Goal: Information Seeking & Learning: Learn about a topic

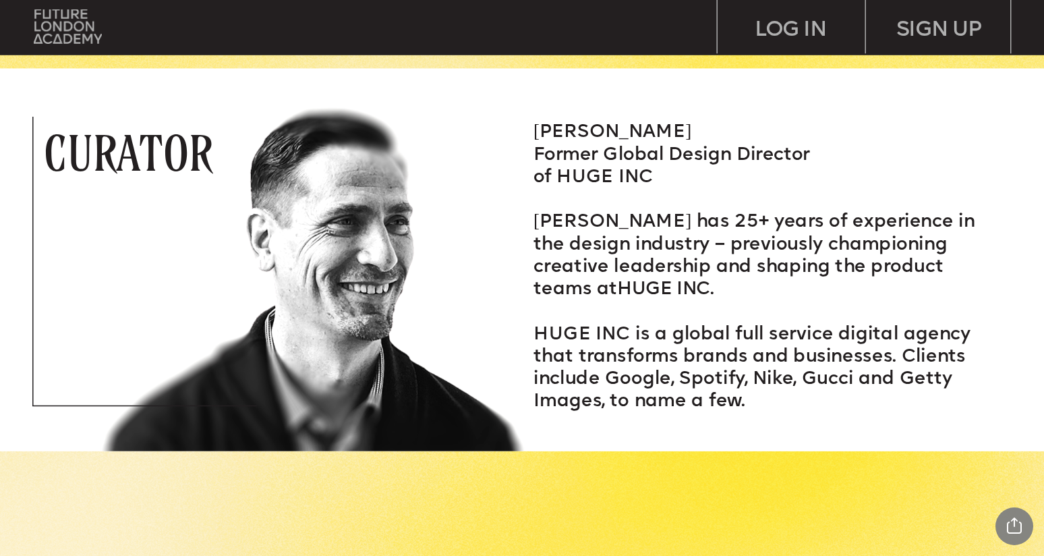
scroll to position [2019, 0]
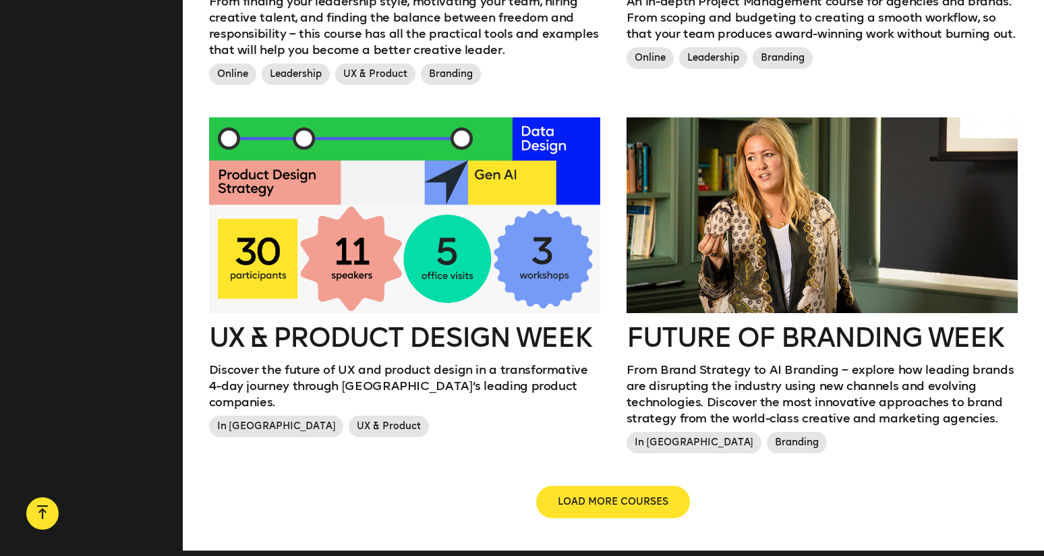
scroll to position [1430, 0]
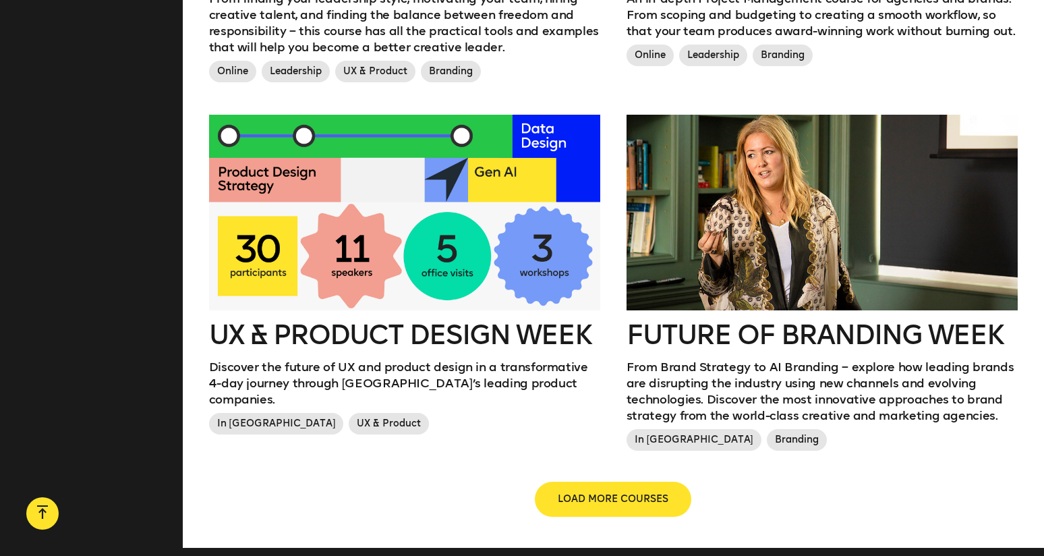
click at [635, 483] on button "LOAD MORE COURSES" at bounding box center [613, 499] width 154 height 32
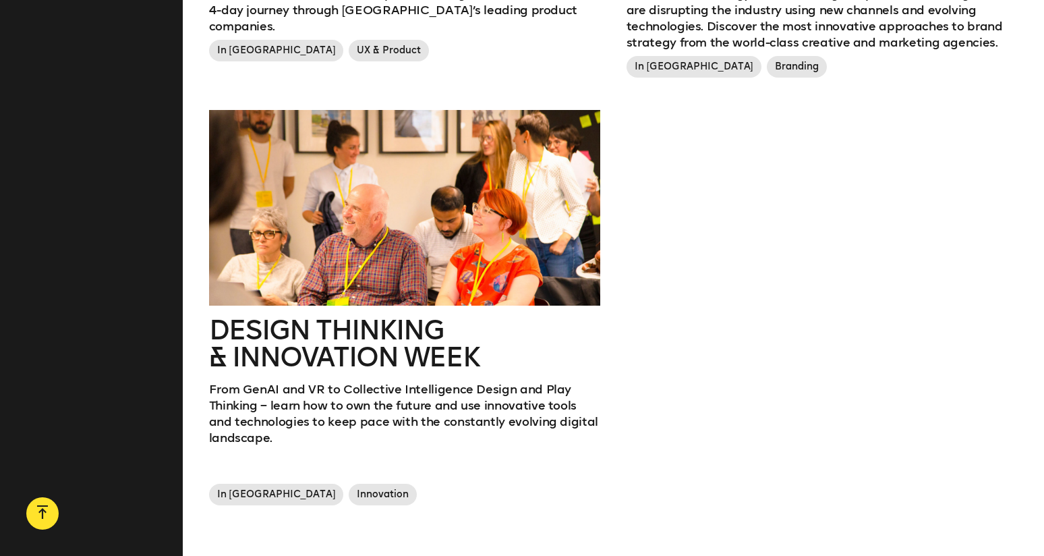
scroll to position [1808, 0]
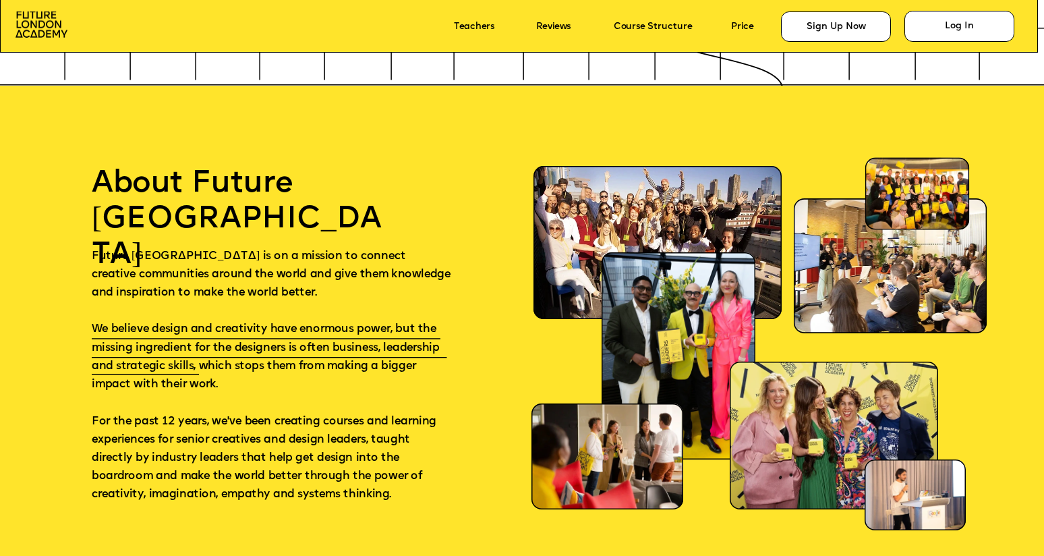
scroll to position [6767, 0]
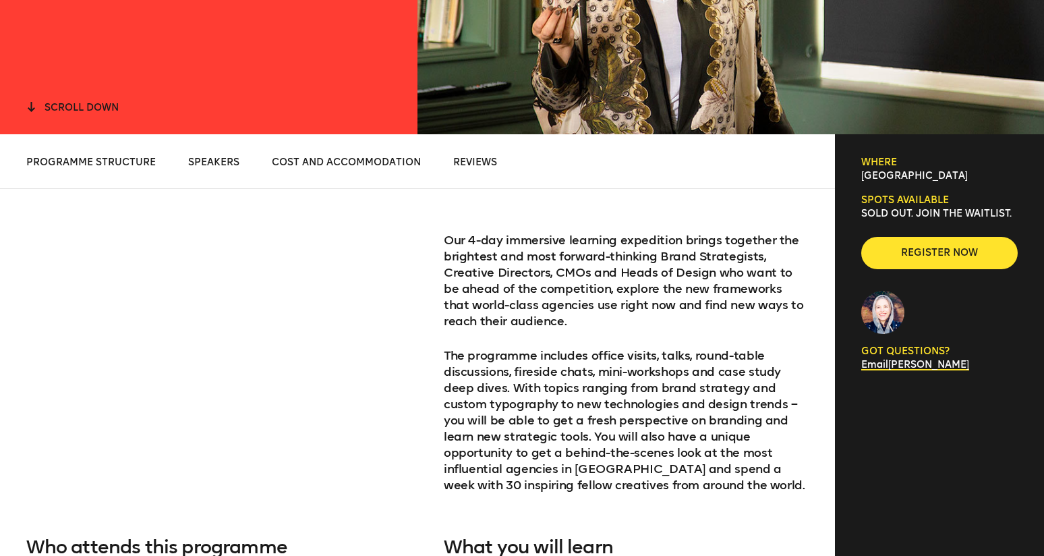
scroll to position [464, 0]
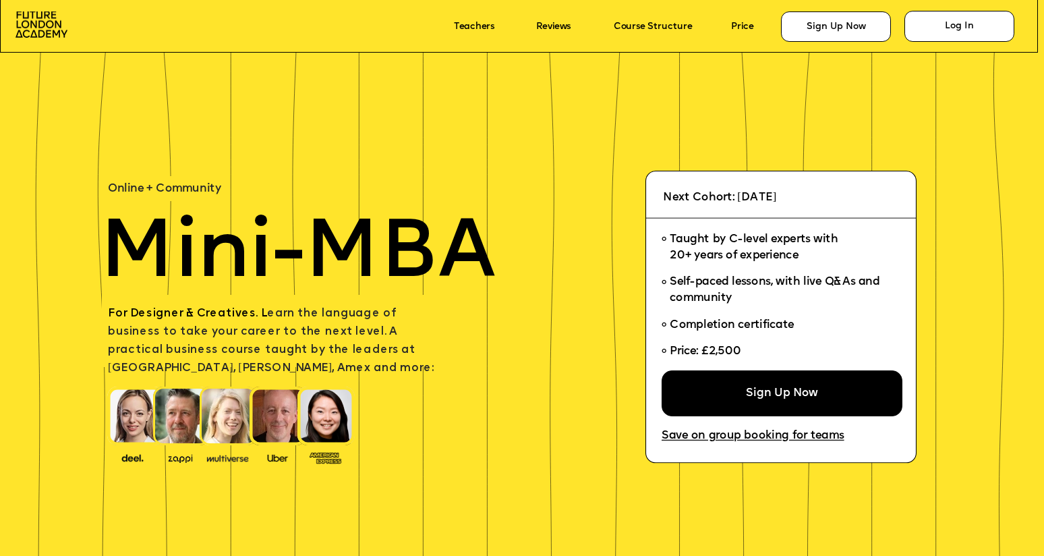
scroll to position [6767, 0]
